Goal: Information Seeking & Learning: Understand process/instructions

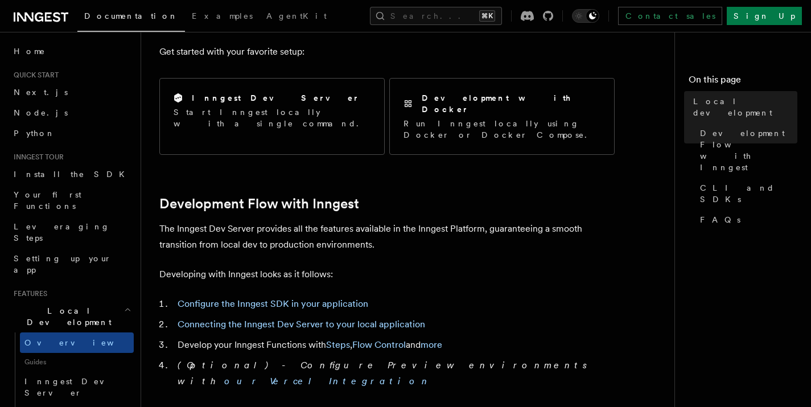
scroll to position [561, 0]
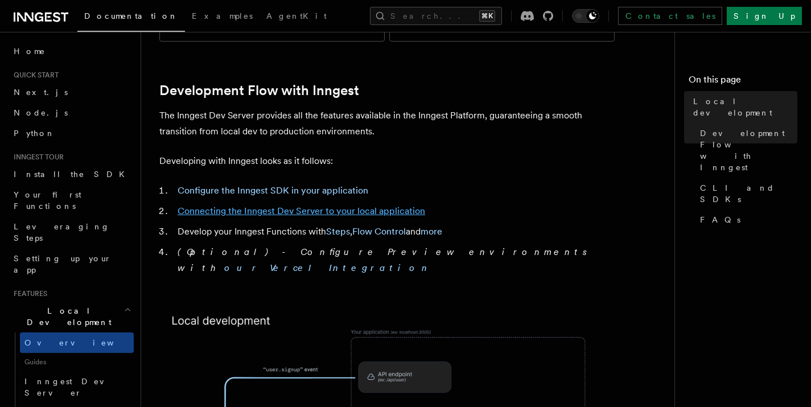
click at [351, 206] on link "Connecting the Inngest Dev Server to your local application" at bounding box center [302, 211] width 248 height 11
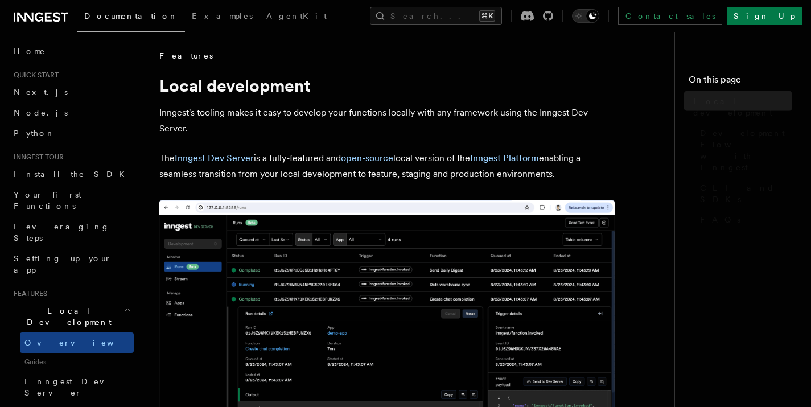
scroll to position [561, 0]
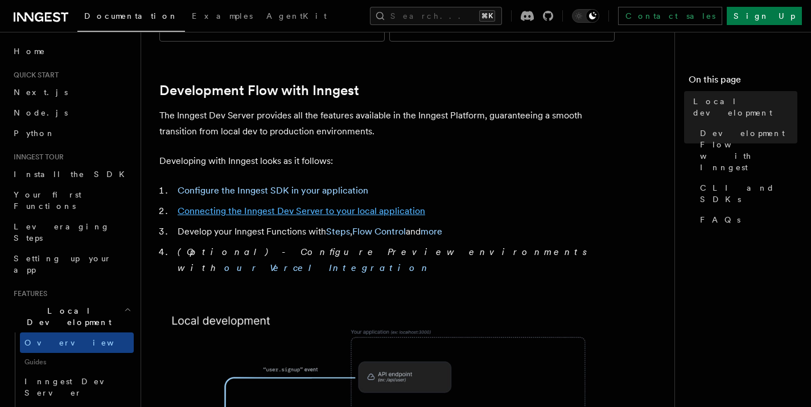
click at [324, 206] on link "Connecting the Inngest Dev Server to your local application" at bounding box center [302, 211] width 248 height 11
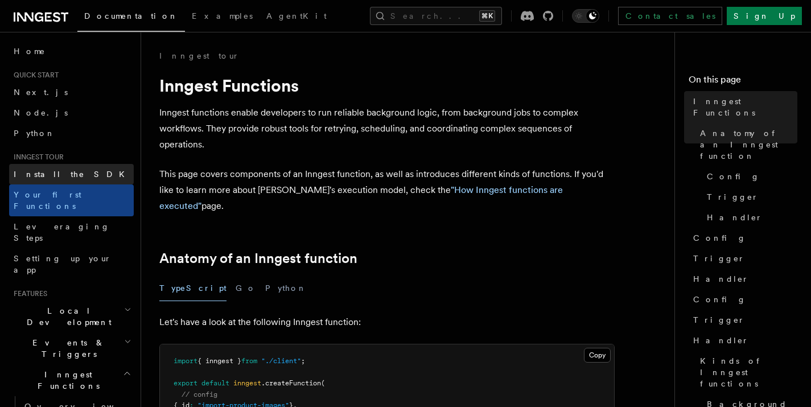
click at [47, 177] on span "Install the SDK" at bounding box center [73, 174] width 118 height 9
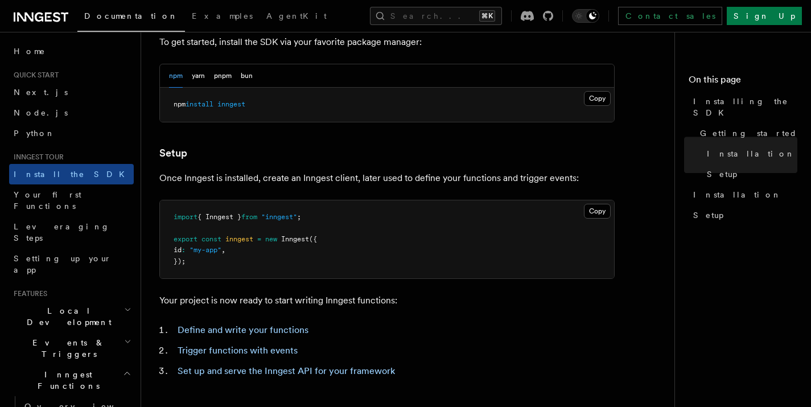
scroll to position [540, 0]
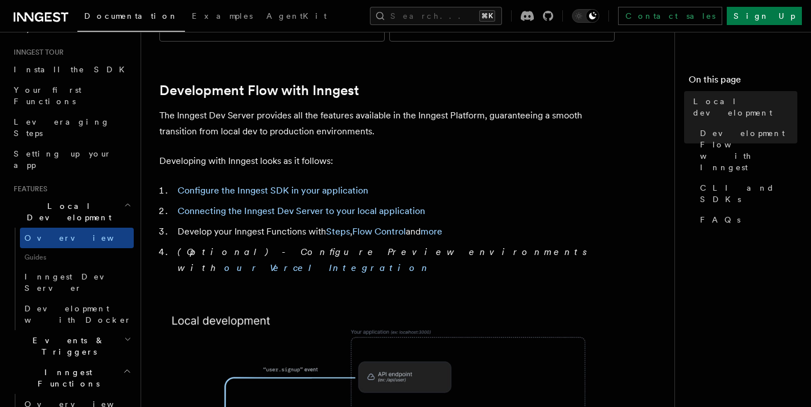
scroll to position [161, 0]
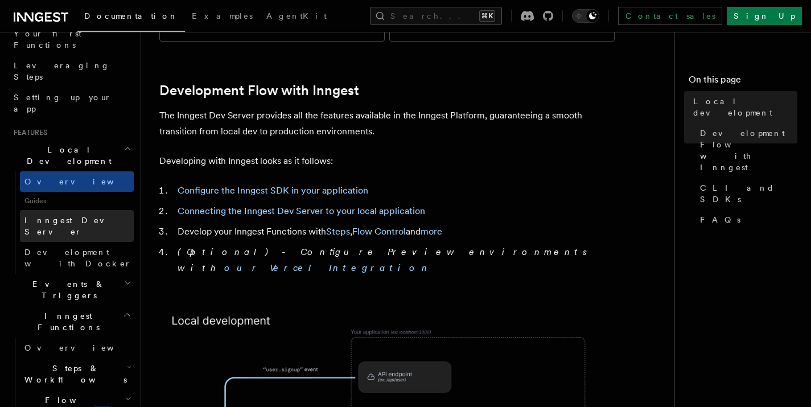
click at [65, 216] on span "Inngest Dev Server" at bounding box center [72, 226] width 97 height 20
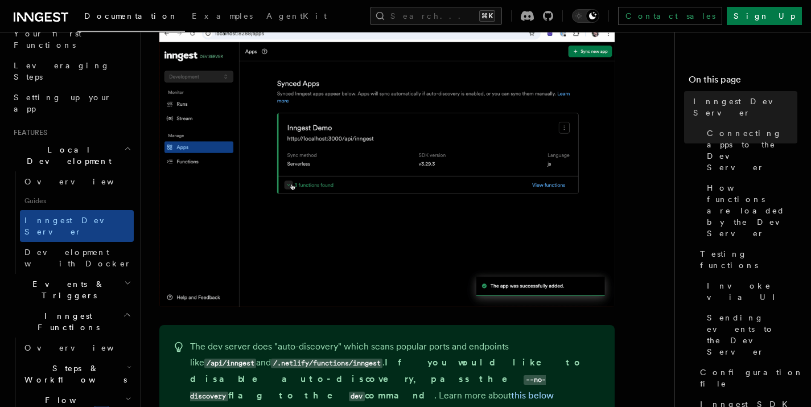
scroll to position [646, 0]
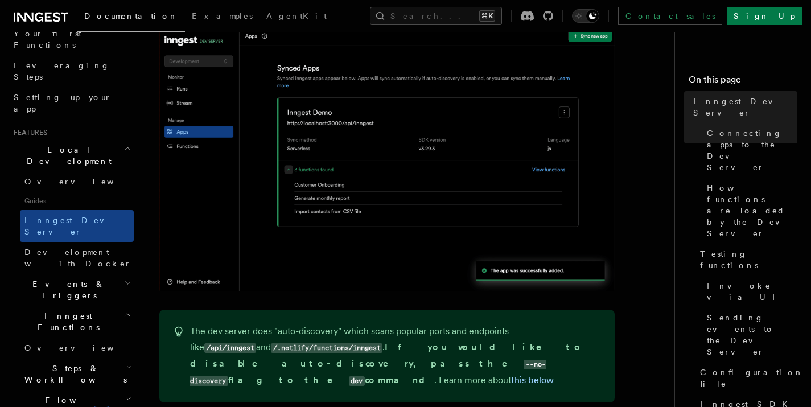
drag, startPoint x: 198, startPoint y: 206, endPoint x: 278, endPoint y: 207, distance: 79.7
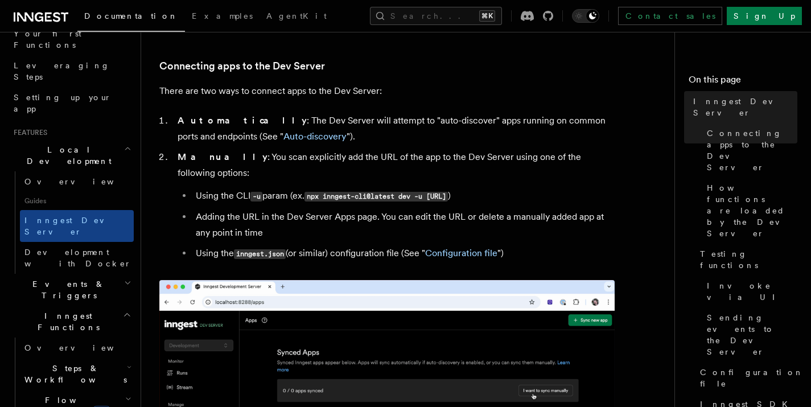
scroll to position [671, 0]
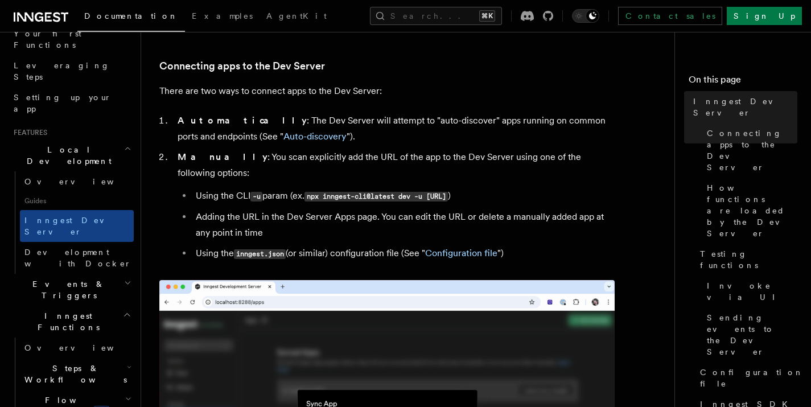
click at [364, 209] on li "Adding the URL in the Dev Server Apps page. You can edit the URL or delete a ma…" at bounding box center [403, 225] width 423 height 32
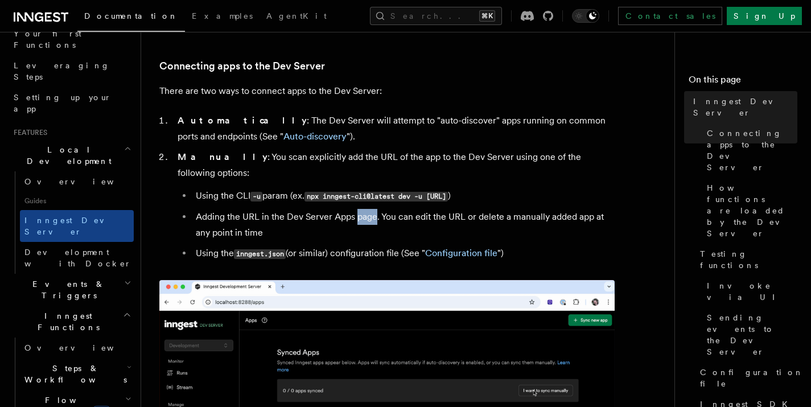
click at [364, 209] on li "Adding the URL in the Dev Server Apps page. You can edit the URL or delete a ma…" at bounding box center [403, 225] width 423 height 32
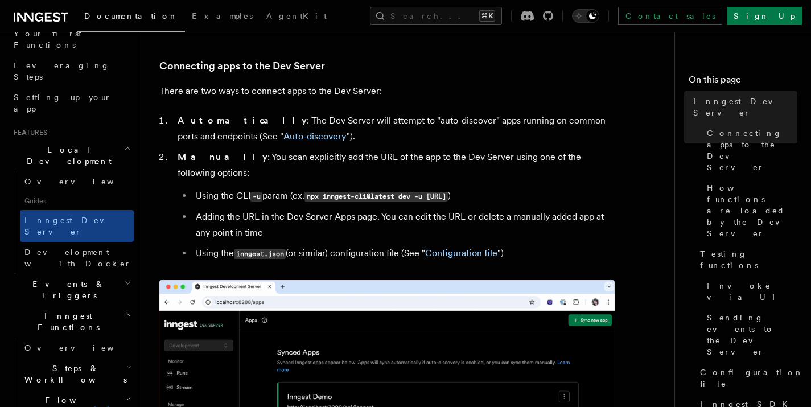
click at [423, 209] on li "Adding the URL in the Dev Server Apps page. You can edit the URL or delete a ma…" at bounding box center [403, 225] width 423 height 32
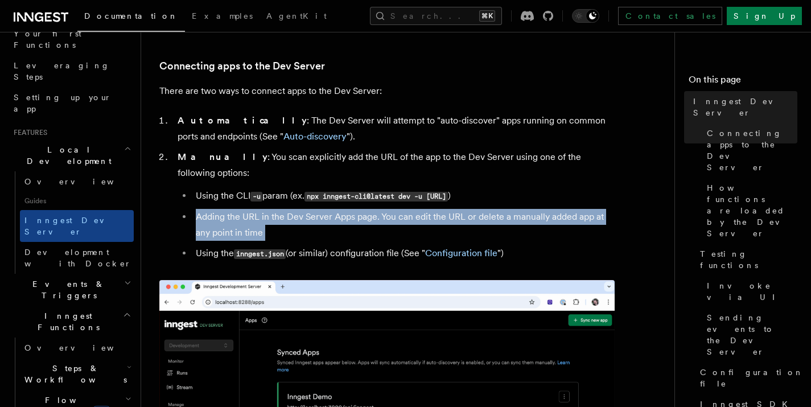
click at [423, 209] on li "Adding the URL in the Dev Server Apps page. You can edit the URL or delete a ma…" at bounding box center [403, 225] width 423 height 32
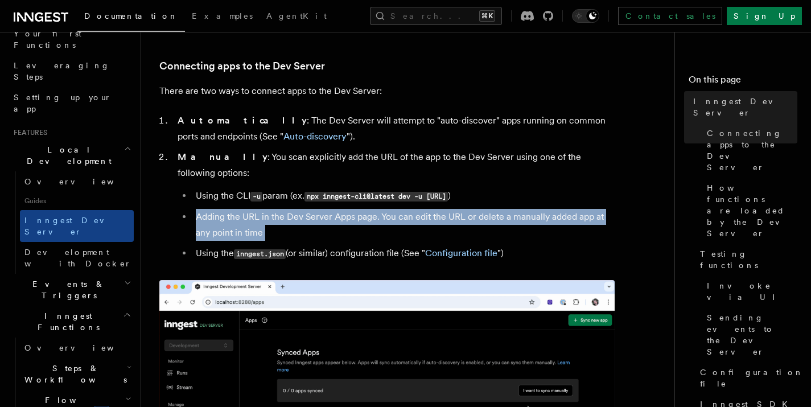
click at [526, 209] on li "Adding the URL in the Dev Server Apps page. You can edit the URL or delete a ma…" at bounding box center [403, 225] width 423 height 32
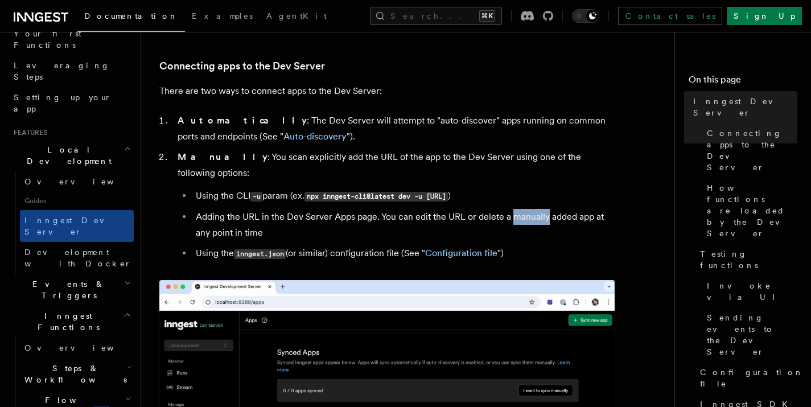
click at [526, 209] on li "Adding the URL in the Dev Server Apps page. You can edit the URL or delete a ma…" at bounding box center [403, 225] width 423 height 32
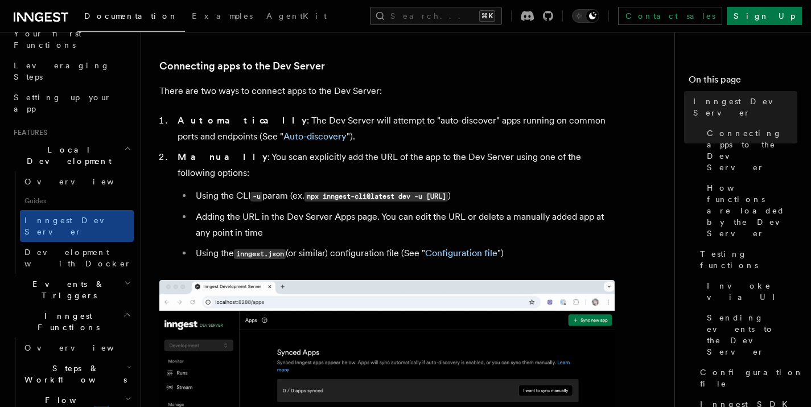
click at [233, 216] on li "Adding the URL in the Dev Server Apps page. You can edit the URL or delete a ma…" at bounding box center [403, 225] width 423 height 32
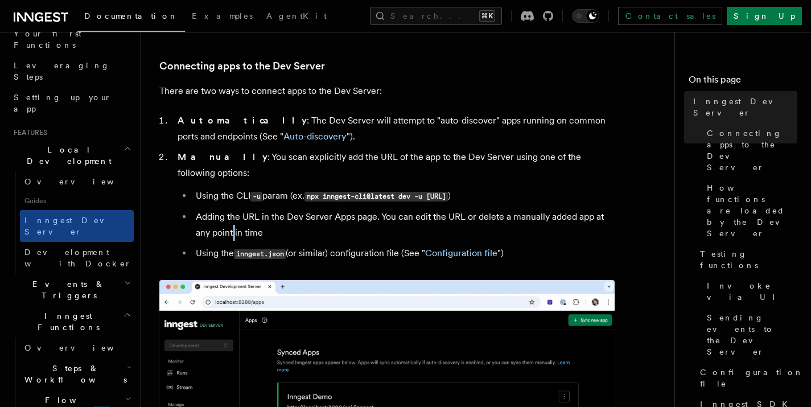
click at [233, 216] on li "Adding the URL in the Dev Server Apps page. You can edit the URL or delete a ma…" at bounding box center [403, 225] width 423 height 32
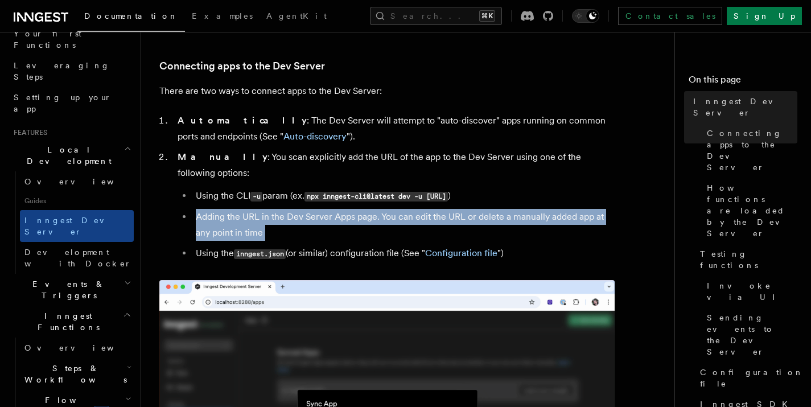
click at [233, 216] on li "Adding the URL in the Dev Server Apps page. You can edit the URL or delete a ma…" at bounding box center [403, 225] width 423 height 32
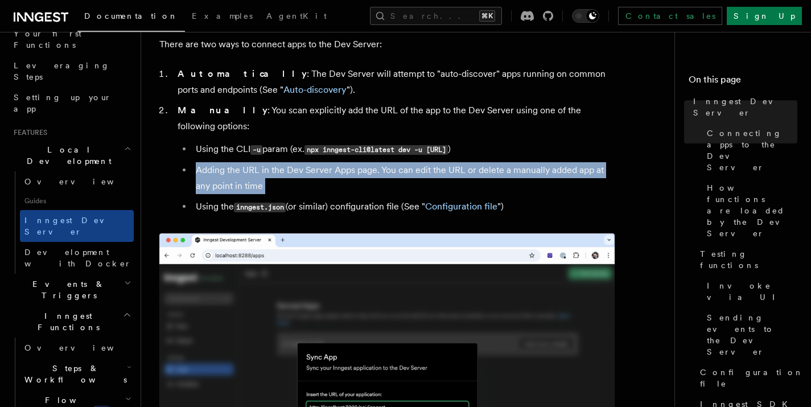
scroll to position [724, 0]
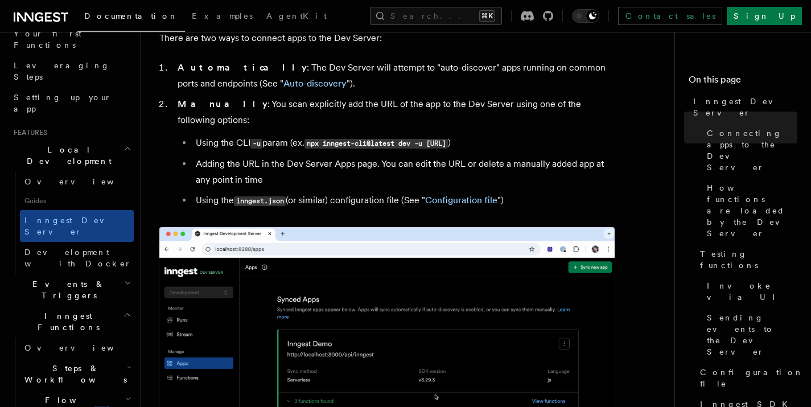
click at [210, 192] on li "Using the inngest.json (or similar) configuration file (See " Configuration fil…" at bounding box center [403, 200] width 423 height 17
click at [362, 192] on li "Using the inngest.json (or similar) configuration file (See " Configuration fil…" at bounding box center [403, 200] width 423 height 17
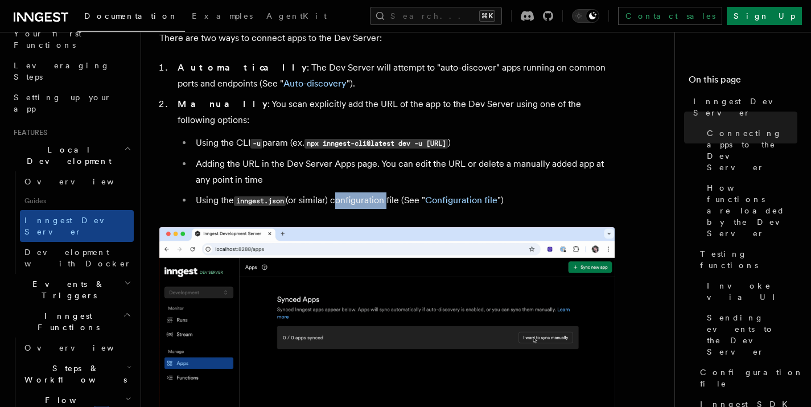
click at [362, 192] on li "Using the inngest.json (or similar) configuration file (See " Configuration fil…" at bounding box center [403, 200] width 423 height 17
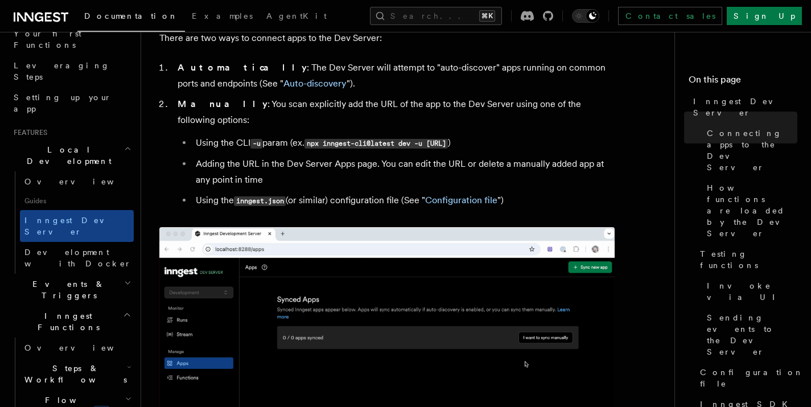
click at [510, 192] on li "Using the inngest.json (or similar) configuration file (See " Configuration fil…" at bounding box center [403, 200] width 423 height 17
click at [417, 169] on li "Adding the URL in the Dev Server Apps page. You can edit the URL or delete a ma…" at bounding box center [403, 172] width 423 height 32
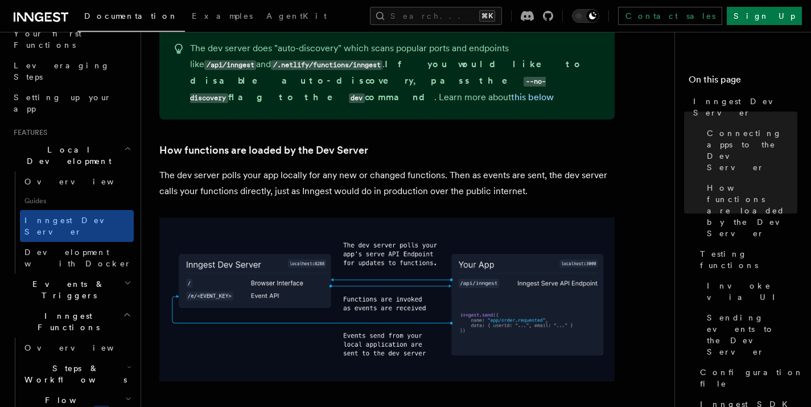
scroll to position [1162, 0]
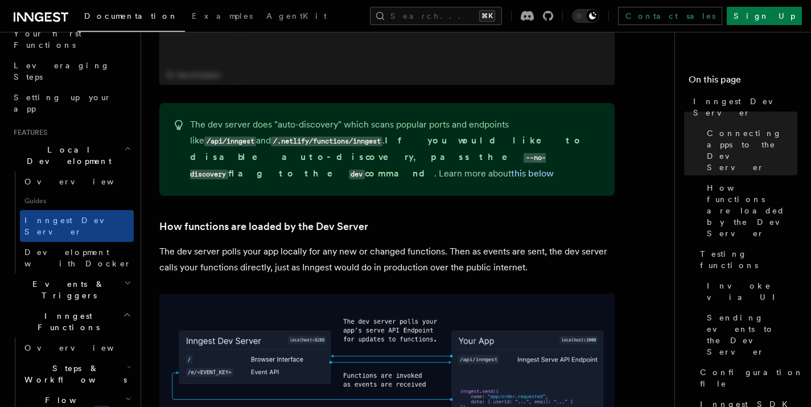
click at [281, 137] on code "/.netlify/functions/inngest" at bounding box center [327, 142] width 112 height 10
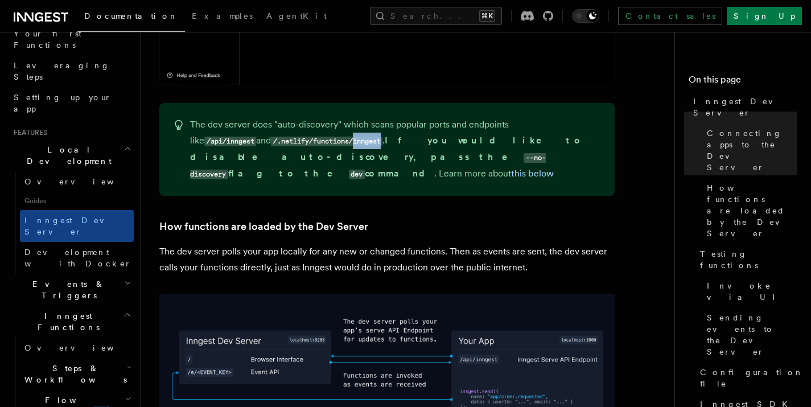
click at [281, 137] on code "/.netlify/functions/inngest" at bounding box center [327, 142] width 112 height 10
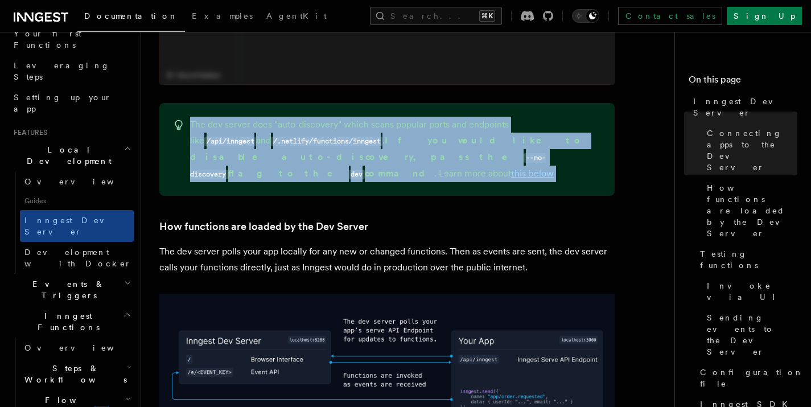
click at [281, 137] on code "/.netlify/functions/inngest" at bounding box center [327, 142] width 112 height 10
click at [500, 150] on p "The dev server does "auto-discovery" which scans popular ports and endpoints li…" at bounding box center [395, 149] width 411 height 65
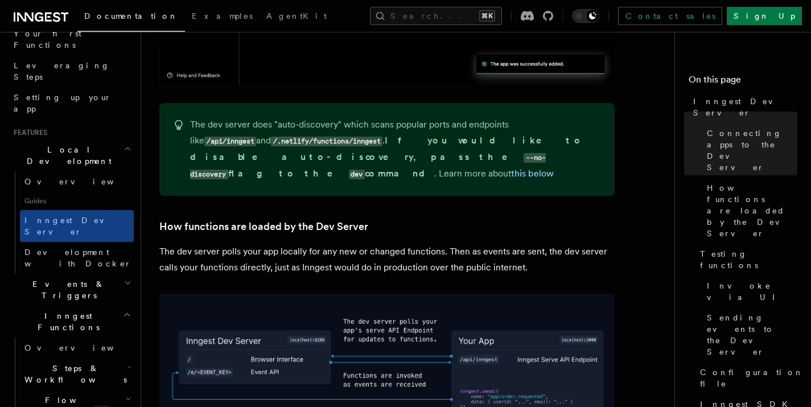
click at [257, 244] on p "The dev server polls your app locally for any new or changed functions. Then as…" at bounding box center [387, 260] width 456 height 32
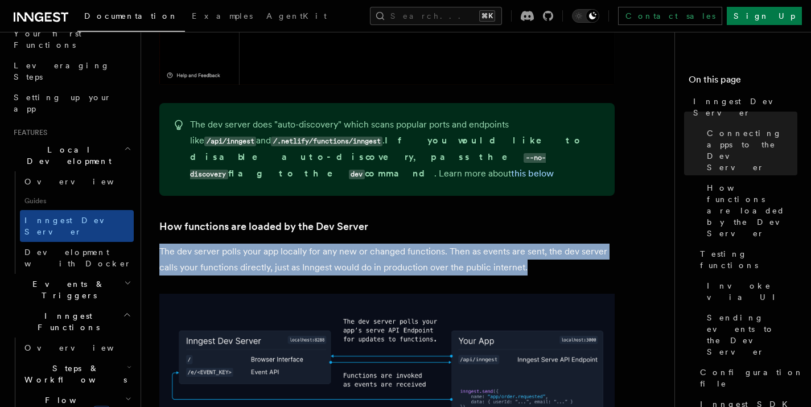
click at [257, 244] on p "The dev server polls your app locally for any new or changed functions. Then as…" at bounding box center [387, 260] width 456 height 32
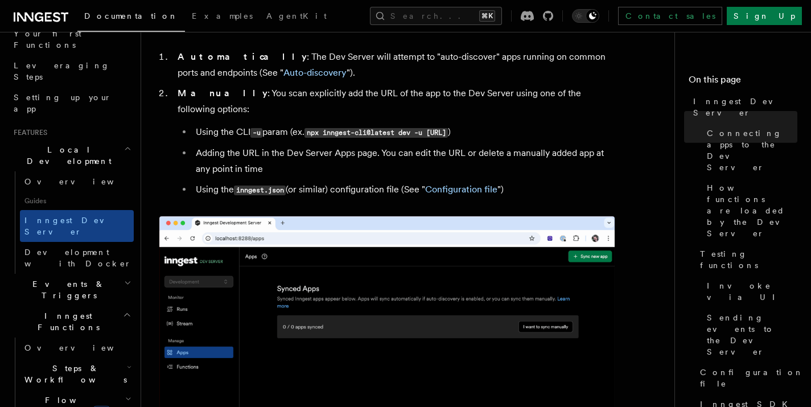
scroll to position [961, 0]
